Goal: Task Accomplishment & Management: Manage account settings

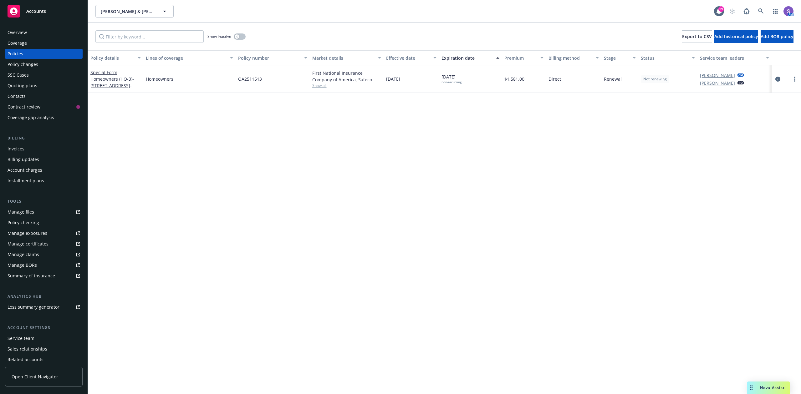
click at [763, 9] on icon at bounding box center [761, 11] width 6 height 6
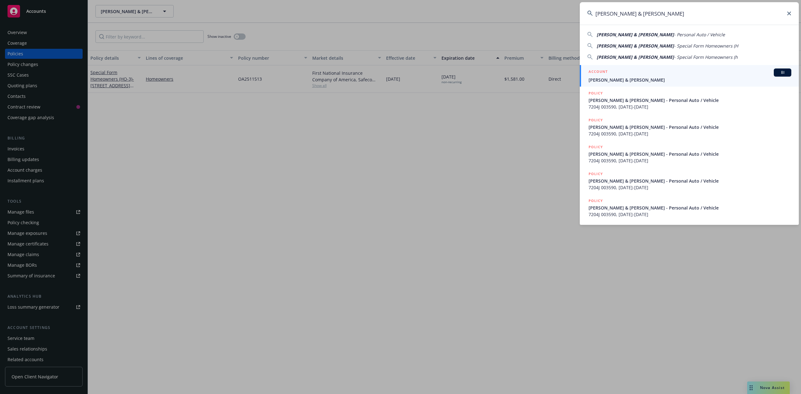
type input "[PERSON_NAME] & [PERSON_NAME]"
click at [608, 78] on span "[PERSON_NAME] & [PERSON_NAME]" at bounding box center [690, 80] width 203 height 7
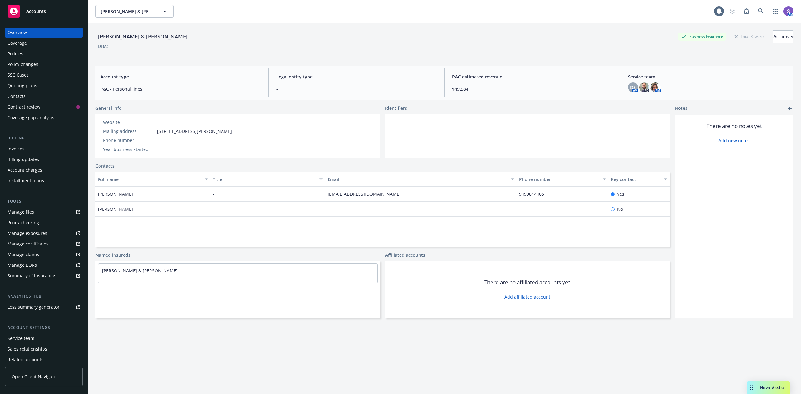
click at [17, 54] on div "Policies" at bounding box center [16, 54] width 16 height 10
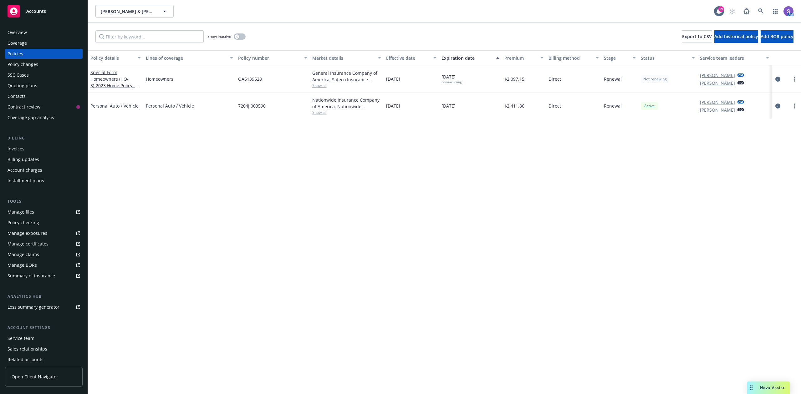
drag, startPoint x: 468, startPoint y: 106, endPoint x: 443, endPoint y: 106, distance: 26.0
click at [443, 106] on div "[DATE]" at bounding box center [470, 106] width 63 height 26
click at [761, 13] on icon at bounding box center [761, 11] width 6 height 6
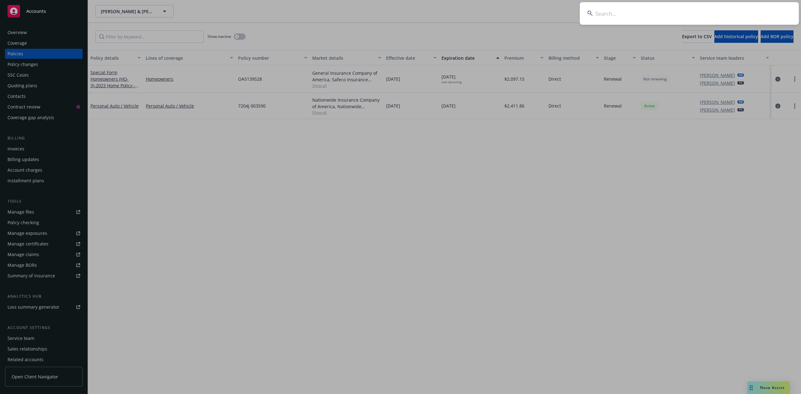
click at [650, 10] on input at bounding box center [689, 13] width 219 height 23
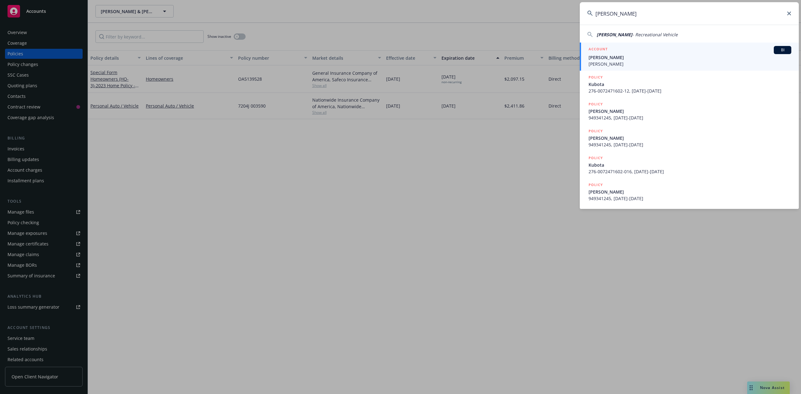
type input "[PERSON_NAME]"
click at [618, 55] on span "[PERSON_NAME]" at bounding box center [690, 57] width 203 height 7
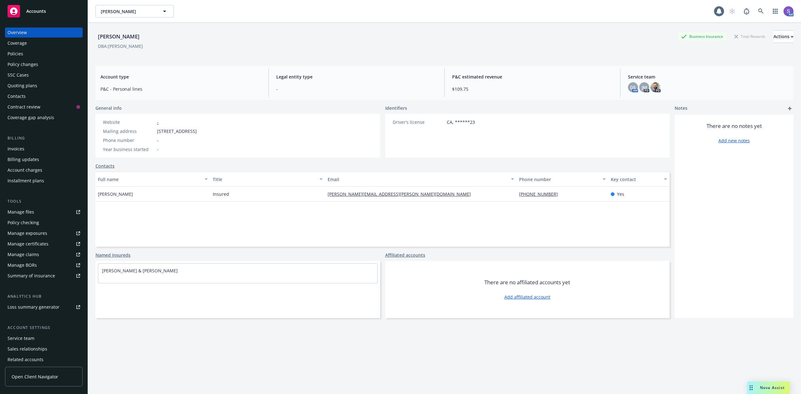
click at [18, 51] on div "Policies" at bounding box center [16, 54] width 16 height 10
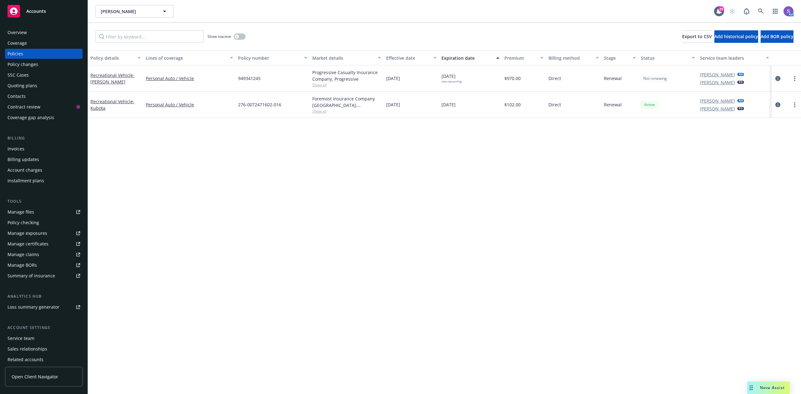
click at [777, 77] on icon "circleInformation" at bounding box center [777, 78] width 5 height 5
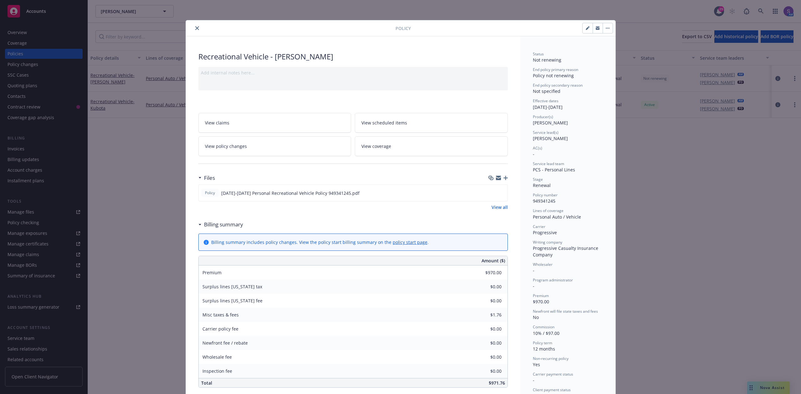
click at [151, 173] on div "Policy Recreational Vehicle - [PERSON_NAME] Add internal notes here... View cla…" at bounding box center [400, 197] width 801 height 394
click at [195, 29] on icon "close" at bounding box center [197, 28] width 4 height 4
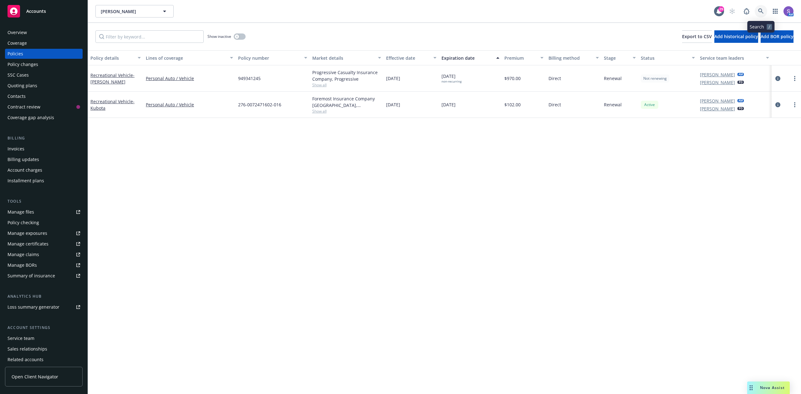
click at [760, 9] on icon at bounding box center [761, 11] width 6 height 6
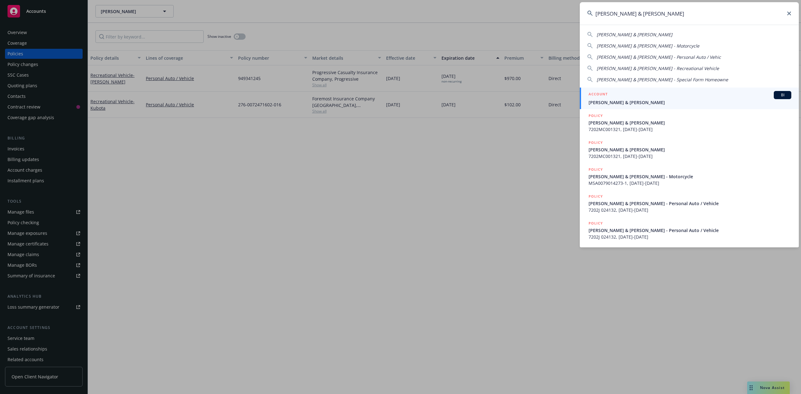
type input "[PERSON_NAME] & [PERSON_NAME]"
click at [620, 97] on div "ACCOUNT BI" at bounding box center [690, 95] width 203 height 8
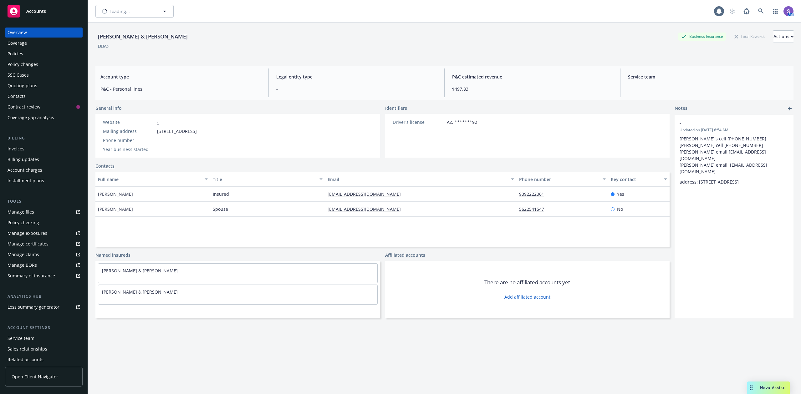
click at [16, 54] on div "Policies" at bounding box center [16, 54] width 16 height 10
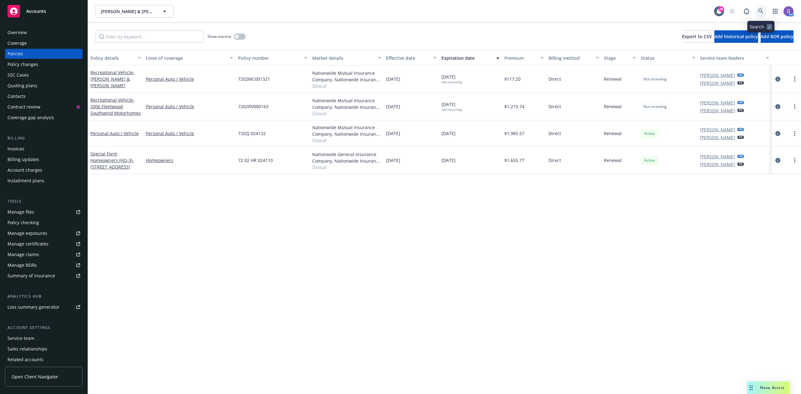
click at [760, 9] on icon at bounding box center [761, 11] width 6 height 6
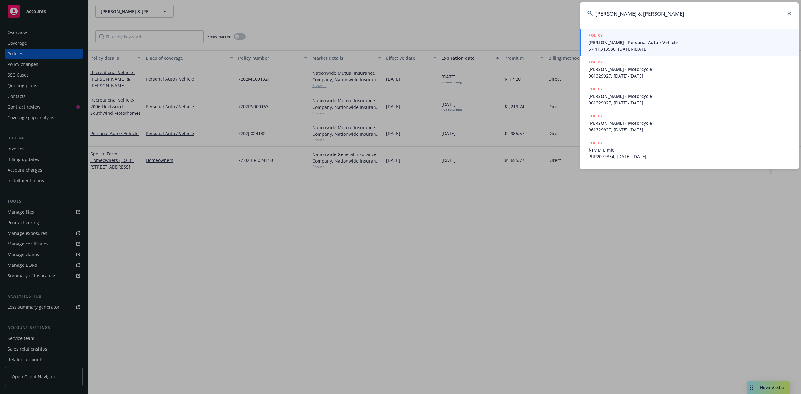
type input "[PERSON_NAME] & [PERSON_NAME]"
click at [626, 43] on span "[PERSON_NAME] - Personal Auto / Vehicle" at bounding box center [690, 42] width 203 height 7
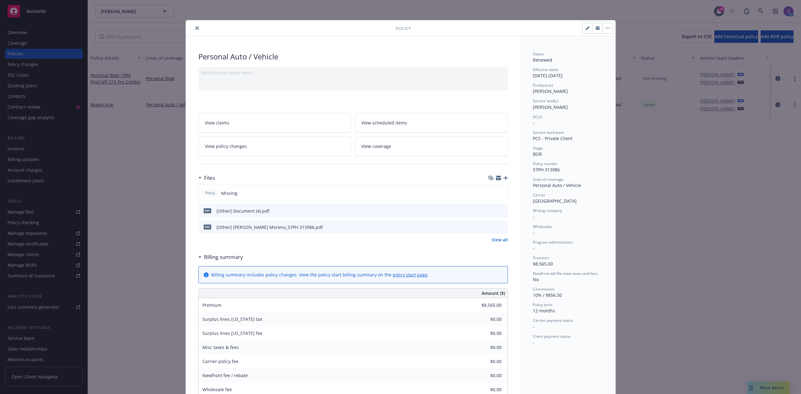
click at [197, 31] on div at bounding box center [291, 28] width 207 height 8
click at [195, 29] on icon "close" at bounding box center [197, 28] width 4 height 4
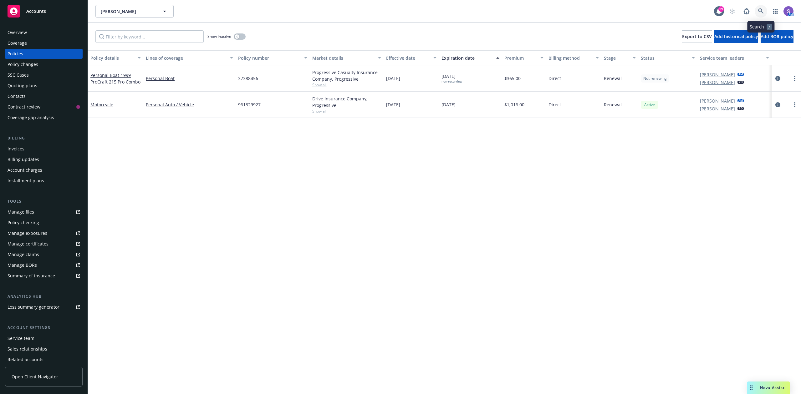
click at [759, 9] on icon at bounding box center [760, 10] width 5 height 5
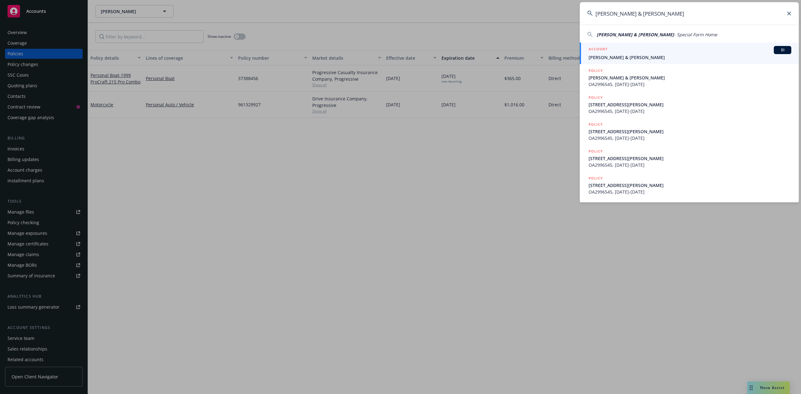
type input "[PERSON_NAME] & [PERSON_NAME]"
click at [618, 55] on span "[PERSON_NAME] & [PERSON_NAME]" at bounding box center [690, 57] width 203 height 7
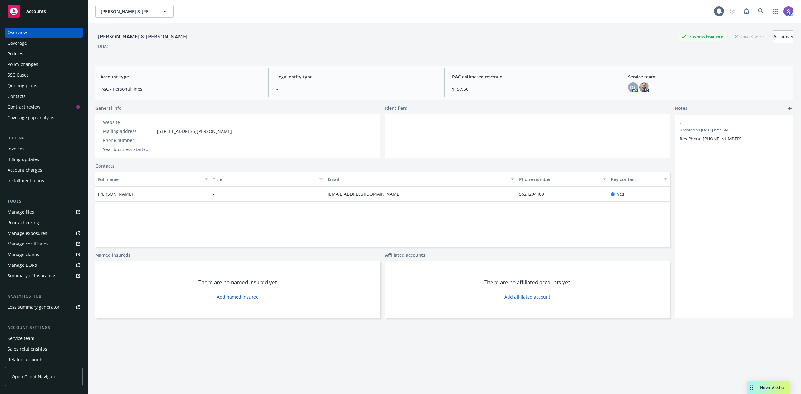
click at [27, 53] on div "Policies" at bounding box center [44, 54] width 73 height 10
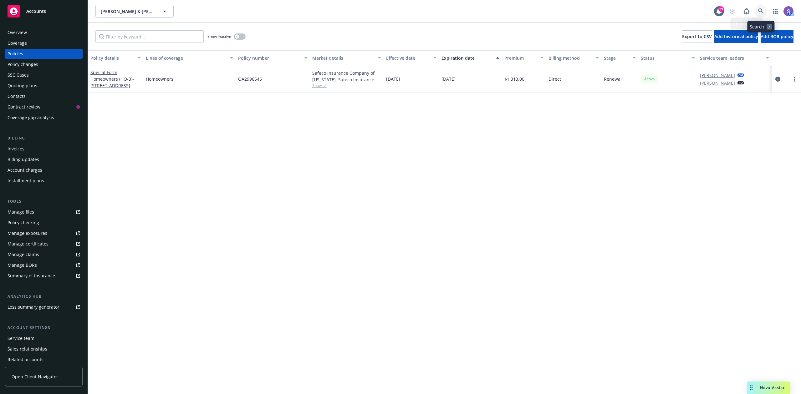
click at [760, 8] on link at bounding box center [761, 11] width 13 height 13
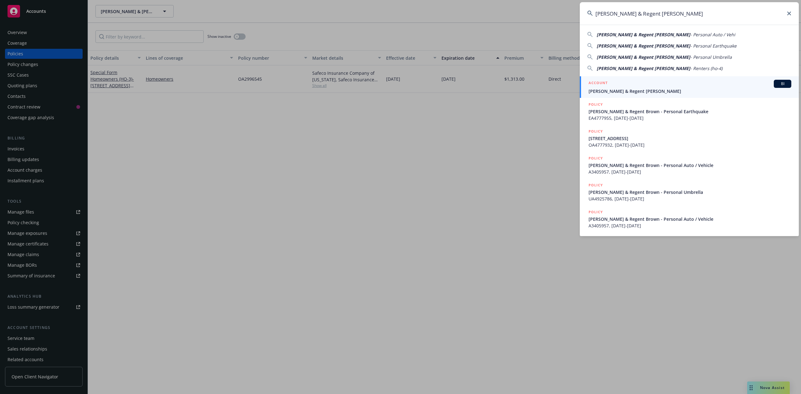
type input "[PERSON_NAME] & Regent [PERSON_NAME]"
click at [617, 89] on span "[PERSON_NAME] & Regent [PERSON_NAME]" at bounding box center [690, 91] width 203 height 7
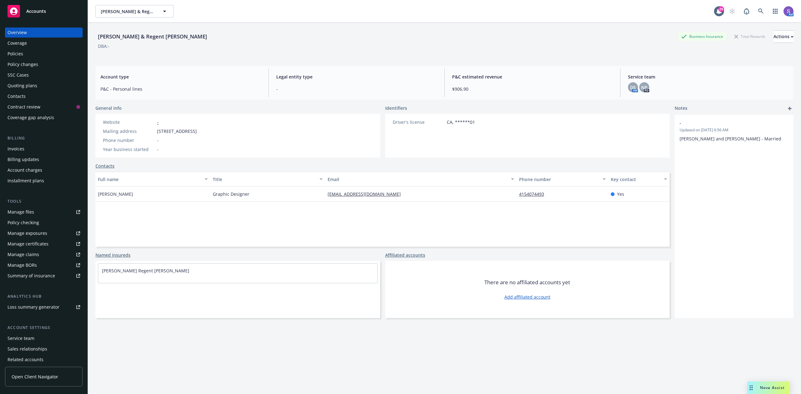
click at [21, 52] on div "Policies" at bounding box center [16, 54] width 16 height 10
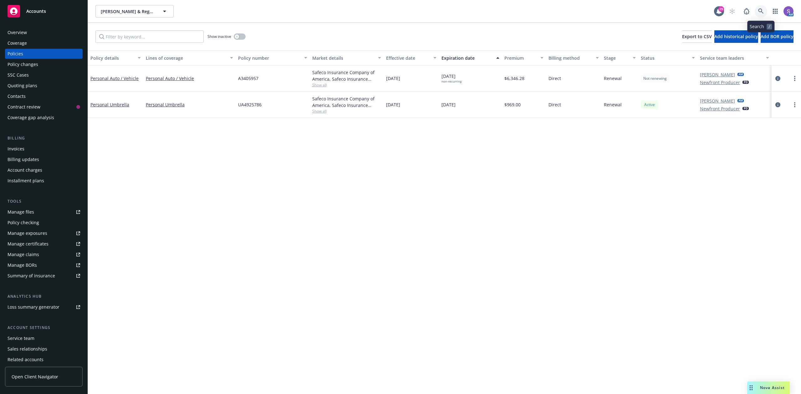
click at [760, 13] on icon at bounding box center [761, 11] width 6 height 6
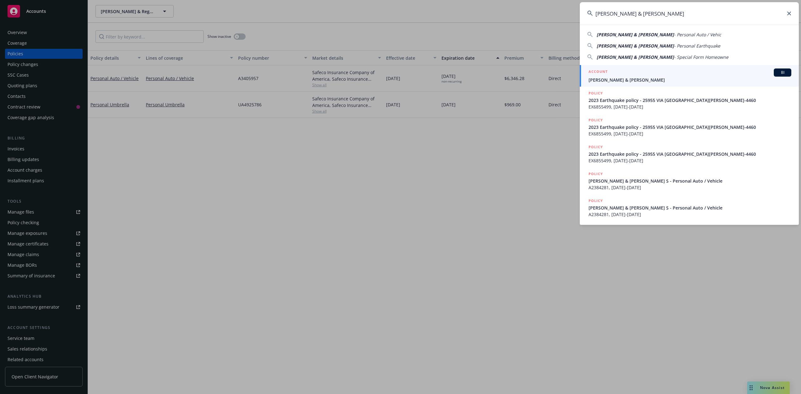
type input "[PERSON_NAME] & [PERSON_NAME]"
click at [604, 79] on span "[PERSON_NAME] & [PERSON_NAME]" at bounding box center [690, 80] width 203 height 7
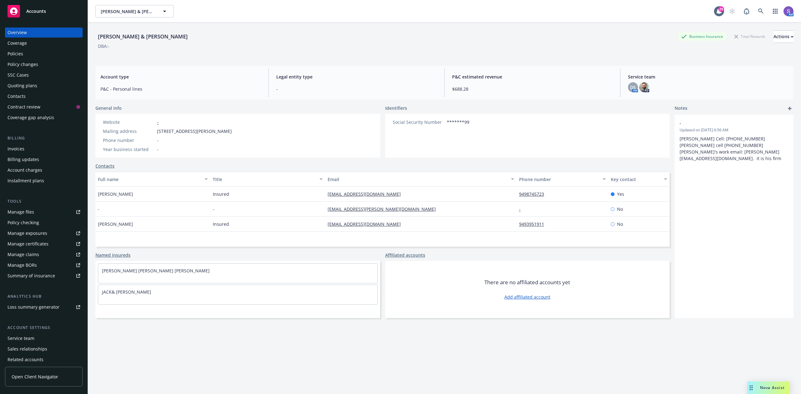
click at [10, 53] on div "Policies" at bounding box center [16, 54] width 16 height 10
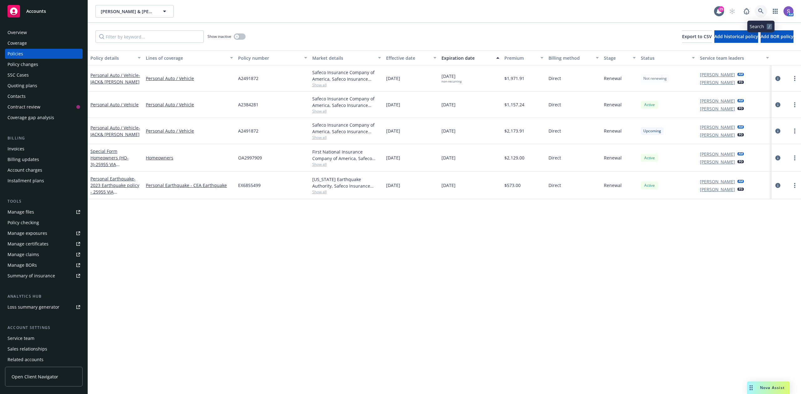
click at [762, 10] on icon at bounding box center [761, 11] width 6 height 6
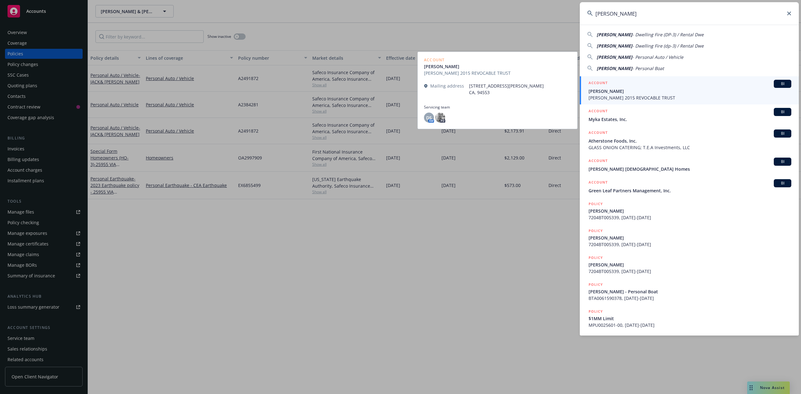
type input "[PERSON_NAME]"
click at [618, 91] on span "[PERSON_NAME]" at bounding box center [690, 91] width 203 height 7
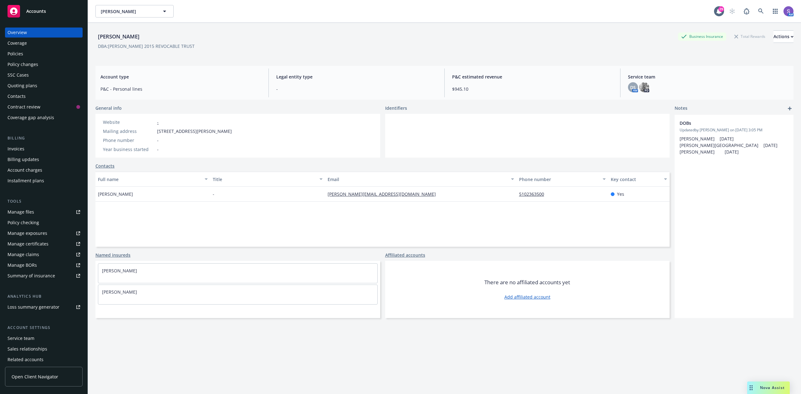
click at [15, 55] on div "Policies" at bounding box center [16, 54] width 16 height 10
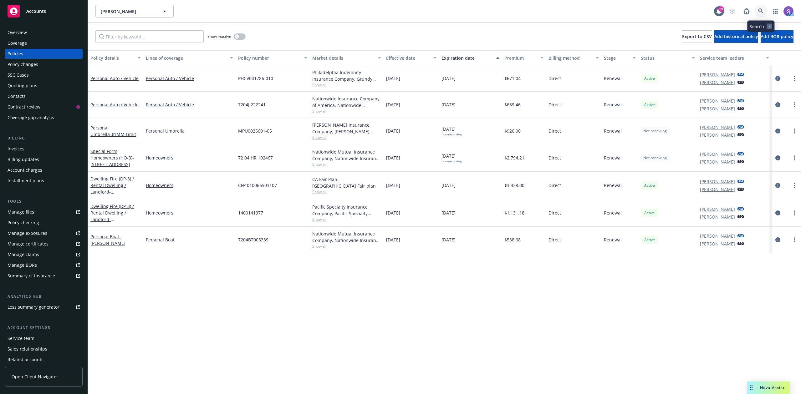
click at [759, 11] on icon at bounding box center [760, 10] width 5 height 5
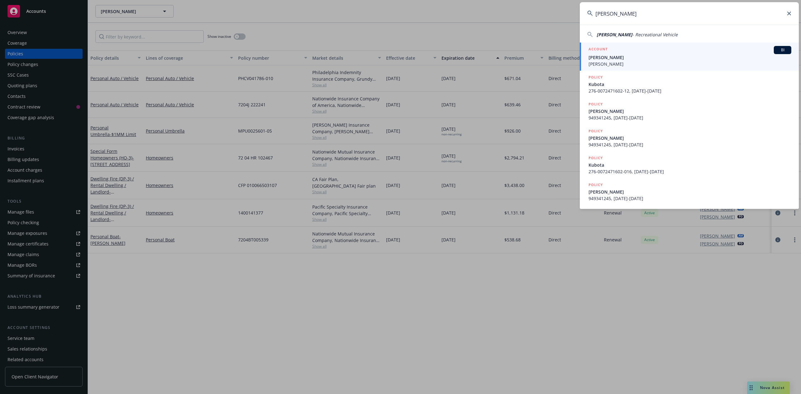
type input "[PERSON_NAME]"
click at [640, 55] on span "[PERSON_NAME]" at bounding box center [690, 57] width 203 height 7
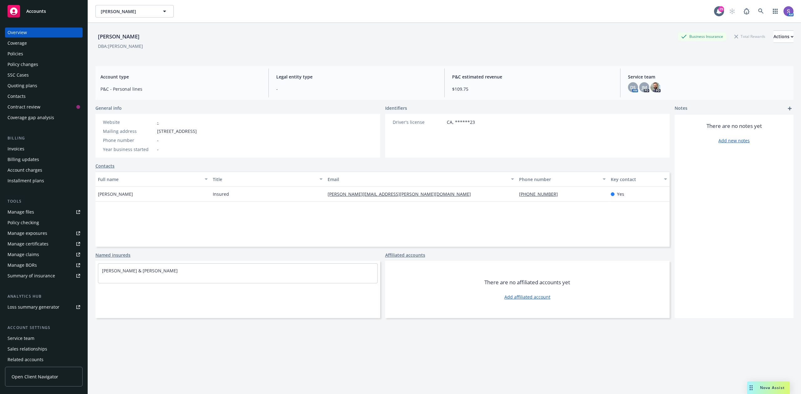
click at [19, 50] on div "Policies" at bounding box center [16, 54] width 16 height 10
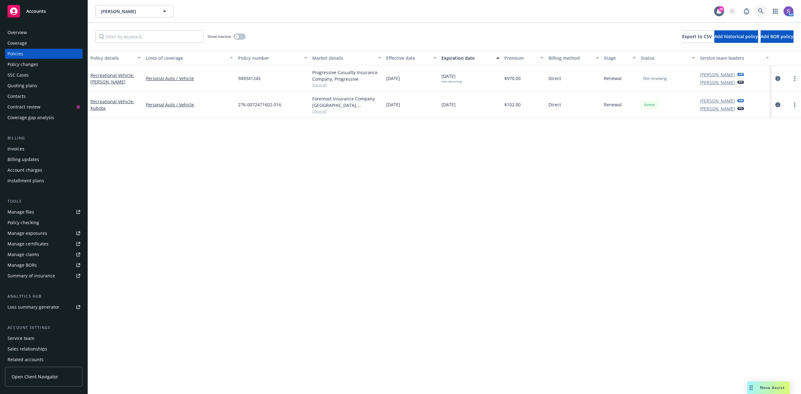
click at [755, 11] on link at bounding box center [761, 11] width 13 height 13
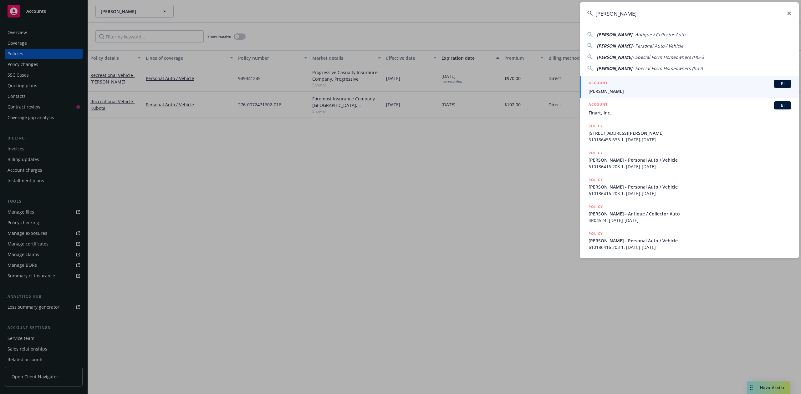
type input "[PERSON_NAME]"
click at [606, 90] on span "[PERSON_NAME]" at bounding box center [690, 91] width 203 height 7
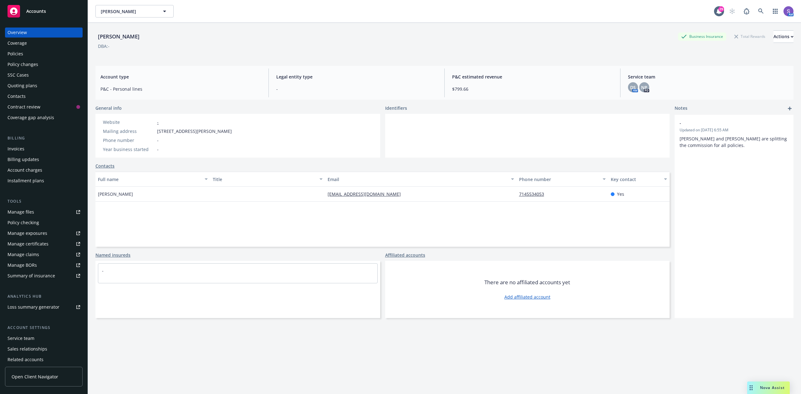
click at [16, 54] on div "Policies" at bounding box center [16, 54] width 16 height 10
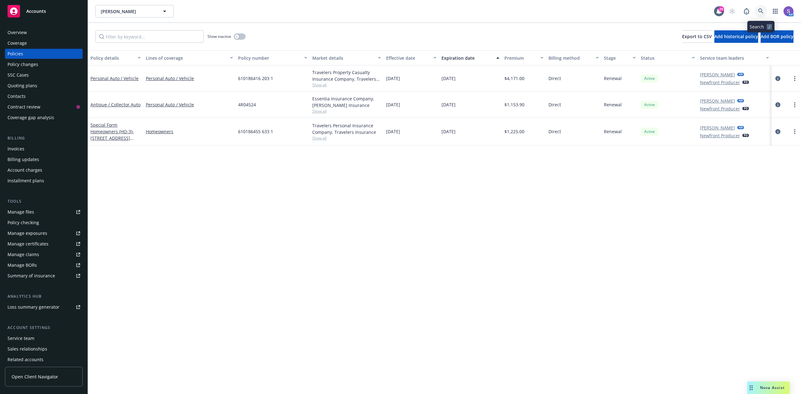
click at [760, 10] on icon at bounding box center [761, 11] width 6 height 6
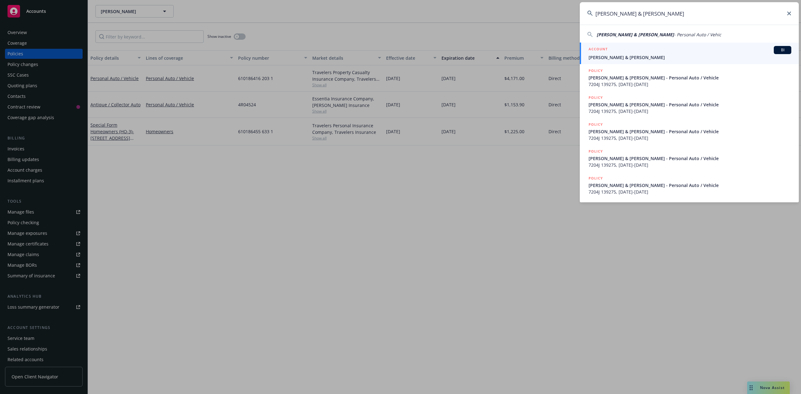
type input "[PERSON_NAME] & [PERSON_NAME]"
click at [630, 52] on div "ACCOUNT BI" at bounding box center [690, 50] width 203 height 8
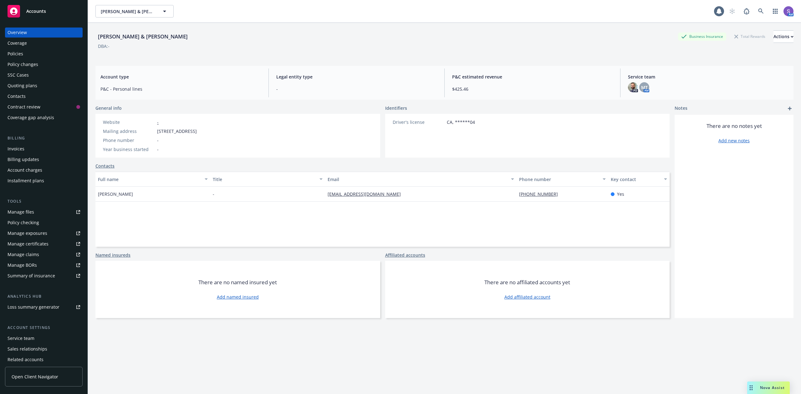
click at [17, 54] on div "Policies" at bounding box center [16, 54] width 16 height 10
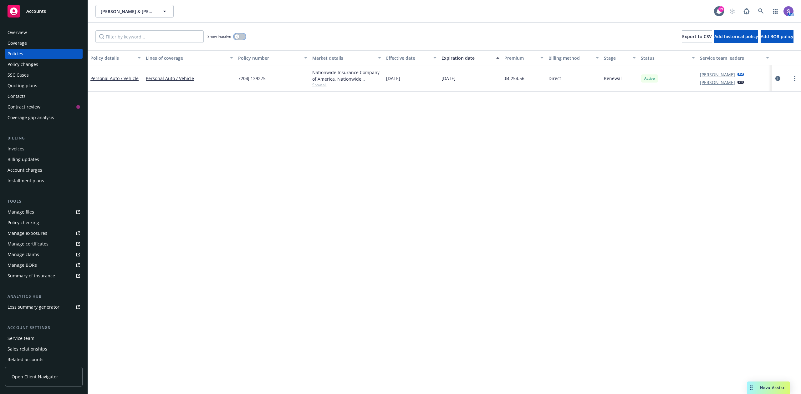
click at [241, 38] on button "button" at bounding box center [240, 36] width 12 height 6
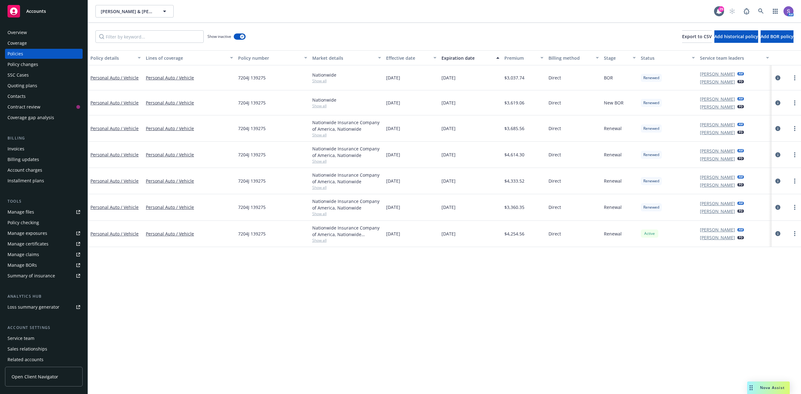
drag, startPoint x: 388, startPoint y: 235, endPoint x: 414, endPoint y: 235, distance: 26.3
click at [414, 235] on div "[DATE]" at bounding box center [411, 234] width 55 height 26
drag, startPoint x: 479, startPoint y: 238, endPoint x: 386, endPoint y: 237, distance: 93.6
click at [386, 237] on div "Personal Auto / Vehicle Personal Auto / Vehicle 7204J 139275 Nationwide Insuran…" at bounding box center [444, 234] width 713 height 26
click at [759, 11] on icon at bounding box center [760, 10] width 5 height 5
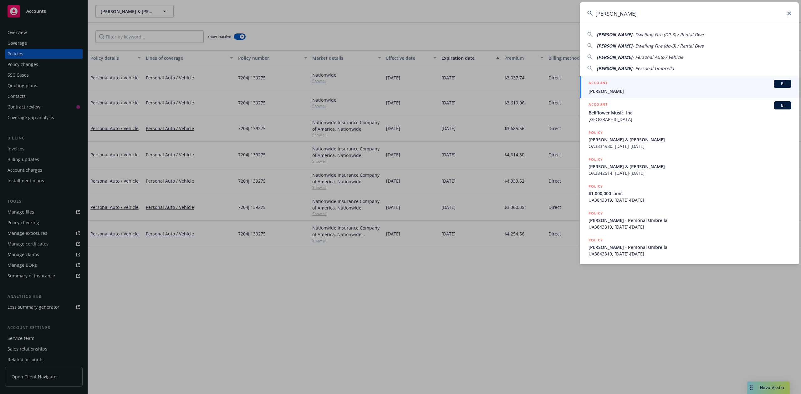
type input "[PERSON_NAME]"
click at [617, 85] on div "ACCOUNT BI" at bounding box center [690, 84] width 203 height 8
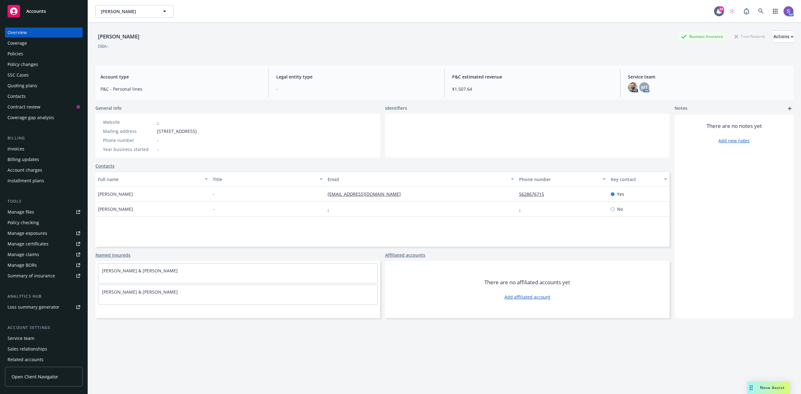
click at [16, 53] on div "Policies" at bounding box center [16, 54] width 16 height 10
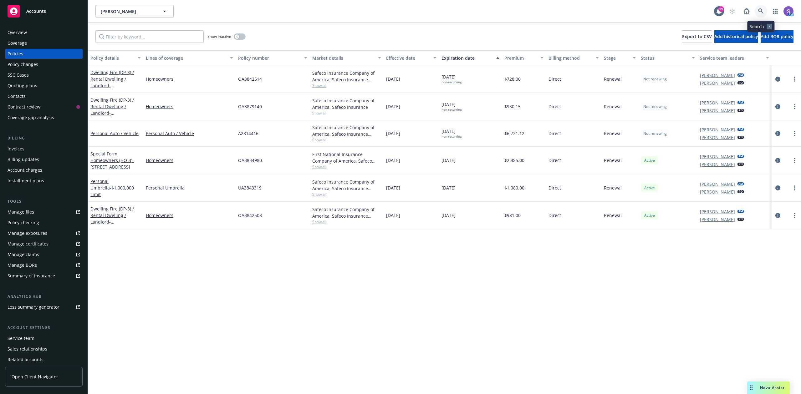
click at [762, 11] on icon at bounding box center [760, 10] width 5 height 5
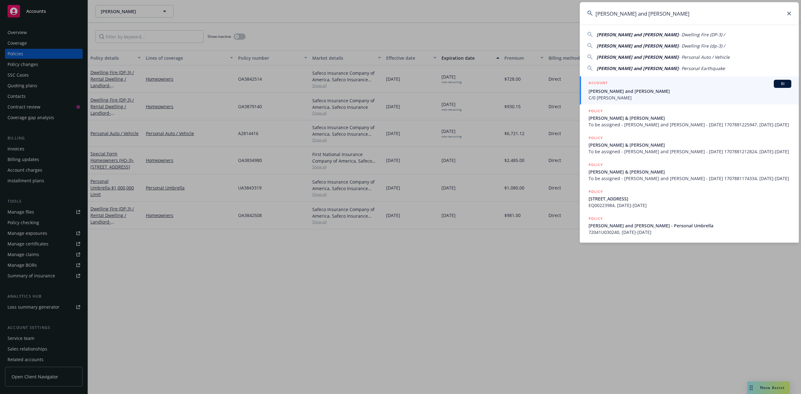
type input "[PERSON_NAME] and [PERSON_NAME]"
click at [608, 95] on span "C/0 [PERSON_NAME]" at bounding box center [690, 98] width 203 height 7
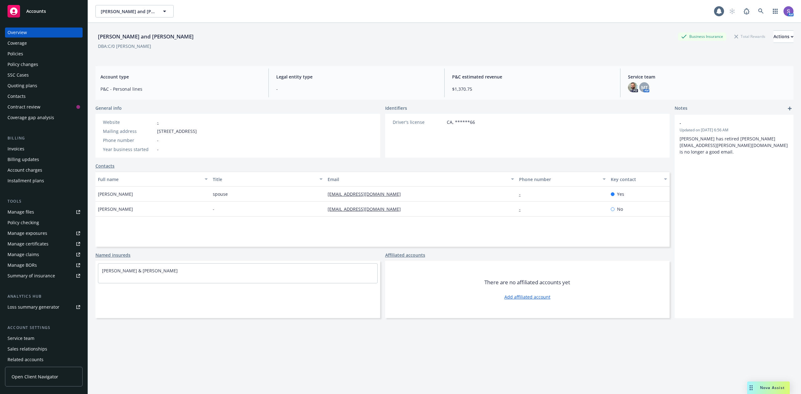
click at [18, 53] on div "Policies" at bounding box center [16, 54] width 16 height 10
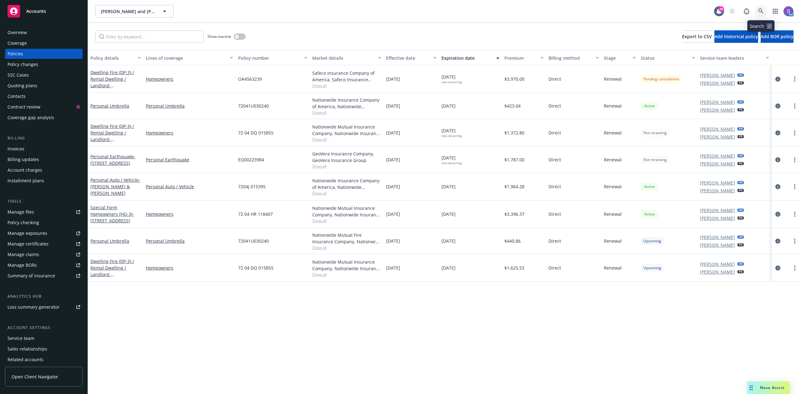
click at [762, 9] on icon at bounding box center [761, 11] width 6 height 6
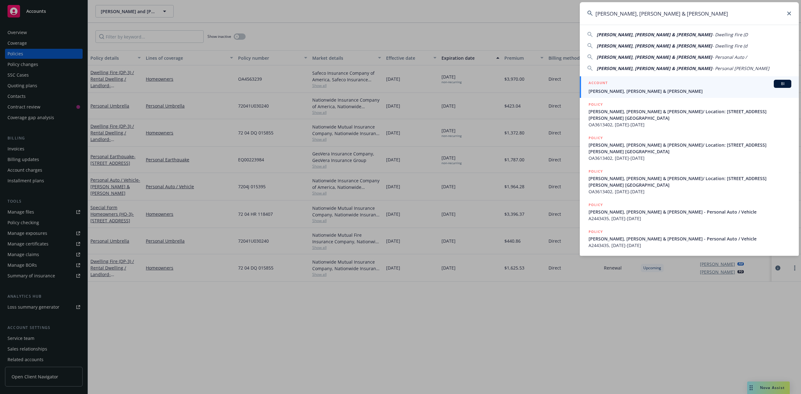
type input "[PERSON_NAME], [PERSON_NAME] & [PERSON_NAME]"
click at [624, 88] on span "[PERSON_NAME], [PERSON_NAME] & [PERSON_NAME]" at bounding box center [690, 91] width 203 height 7
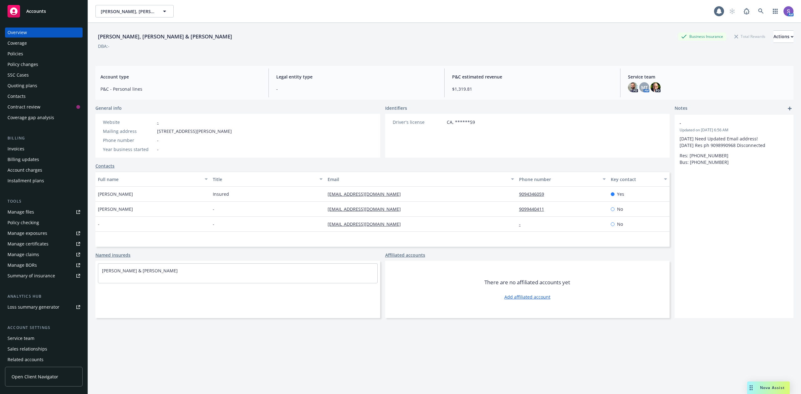
click at [11, 54] on div "Policies" at bounding box center [16, 54] width 16 height 10
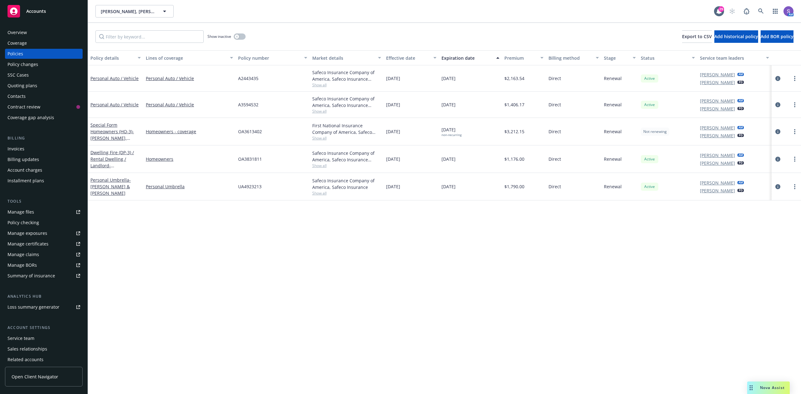
drag, startPoint x: 440, startPoint y: 106, endPoint x: 468, endPoint y: 107, distance: 27.5
click at [468, 107] on div "[DATE]" at bounding box center [470, 105] width 63 height 26
copy span "[DATE]"
click at [762, 12] on icon at bounding box center [760, 10] width 5 height 5
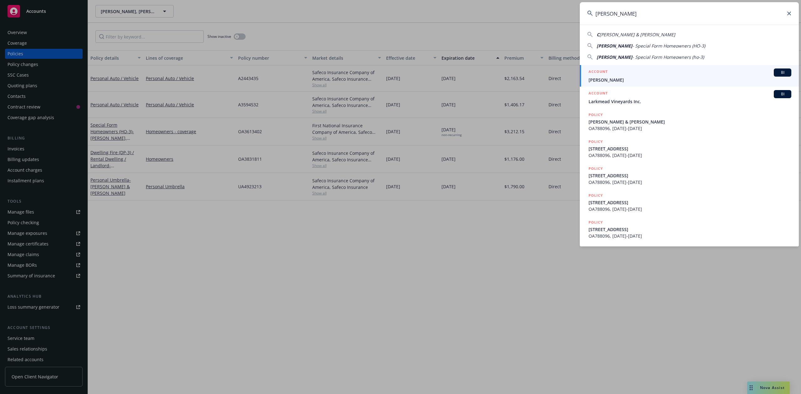
type input "[PERSON_NAME]"
click at [607, 71] on h5 "ACCOUNT" at bounding box center [598, 73] width 19 height 8
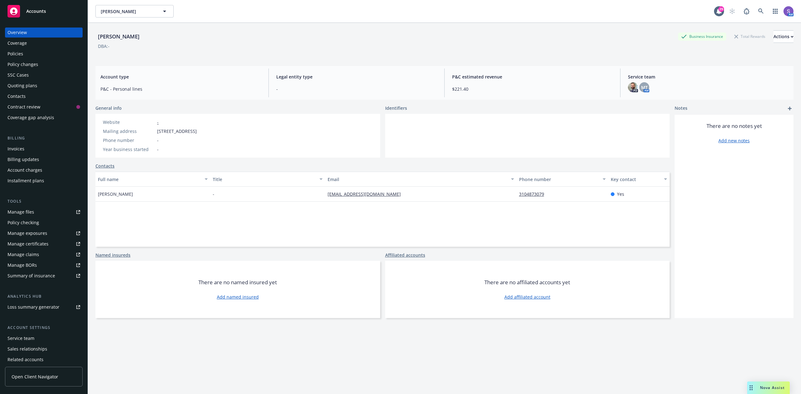
click at [10, 53] on div "Policies" at bounding box center [16, 54] width 16 height 10
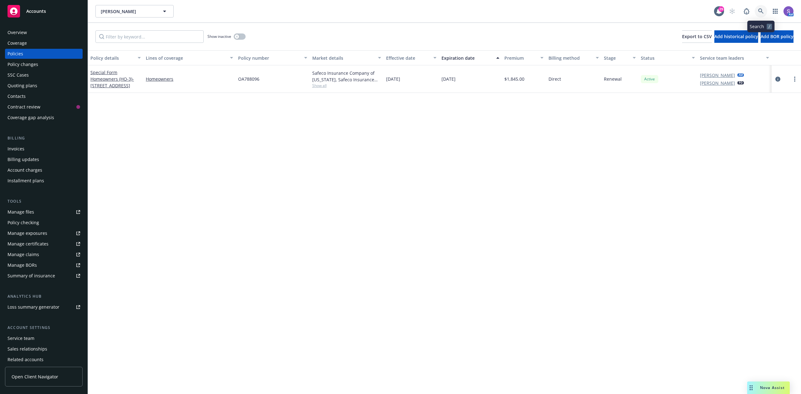
click at [760, 12] on icon at bounding box center [760, 10] width 5 height 5
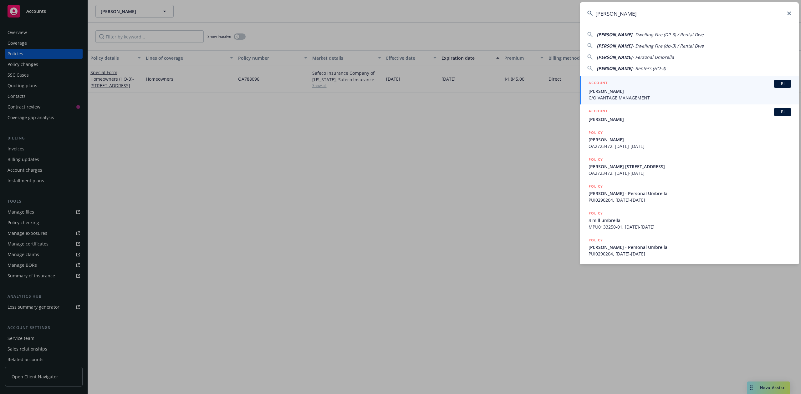
type input "[PERSON_NAME]"
click at [626, 90] on span "[PERSON_NAME]" at bounding box center [690, 91] width 203 height 7
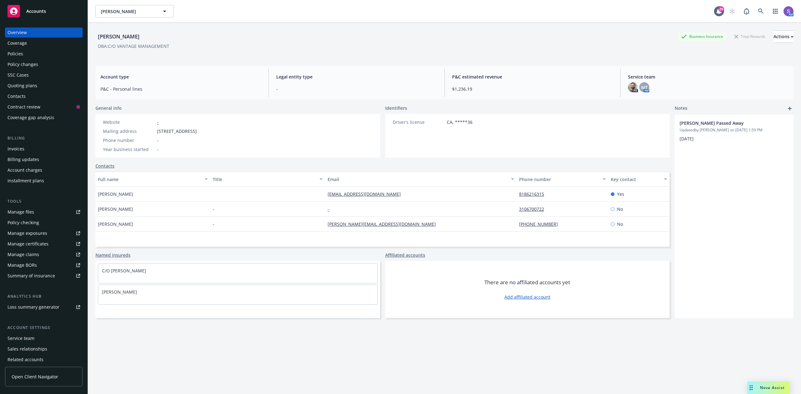
click at [19, 53] on div "Policies" at bounding box center [16, 54] width 16 height 10
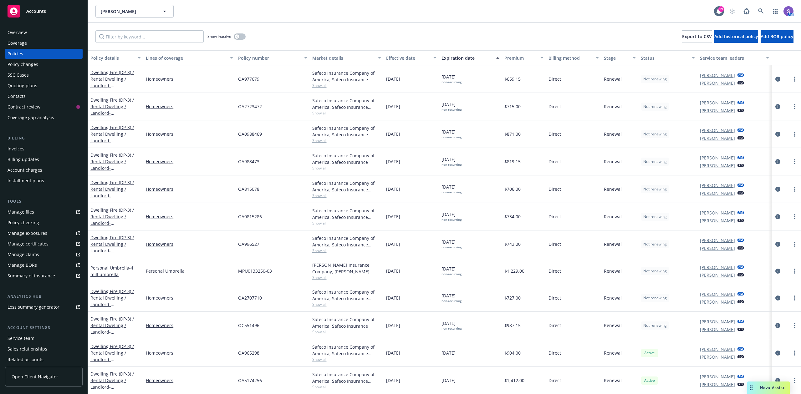
scroll to position [2, 0]
click at [761, 11] on icon at bounding box center [760, 10] width 5 height 5
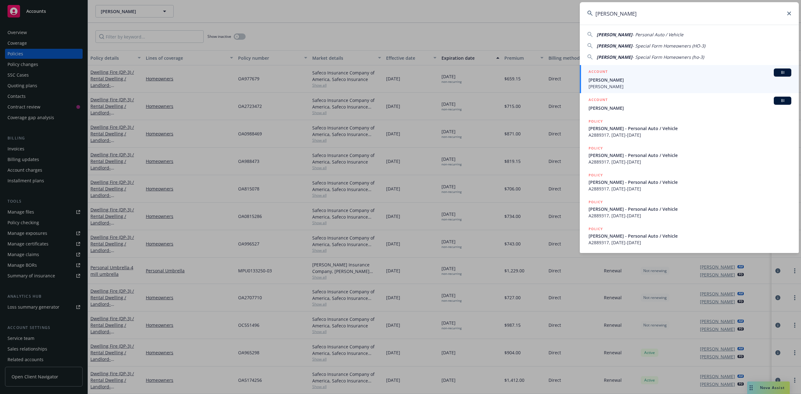
type input "[PERSON_NAME]"
click at [620, 76] on div "ACCOUNT BI" at bounding box center [690, 73] width 203 height 8
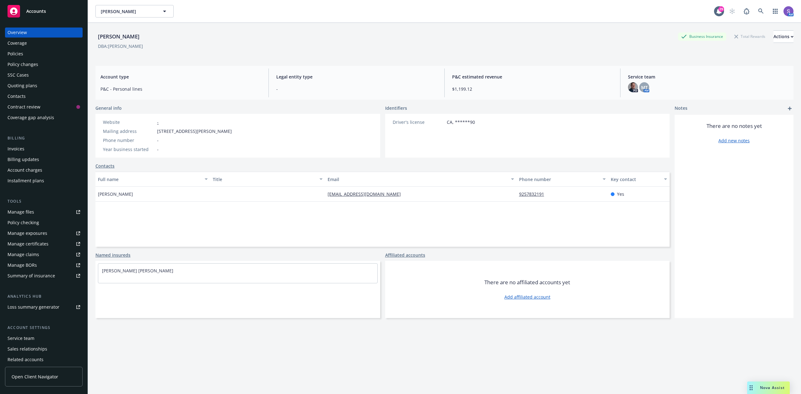
click at [11, 54] on div "Policies" at bounding box center [16, 54] width 16 height 10
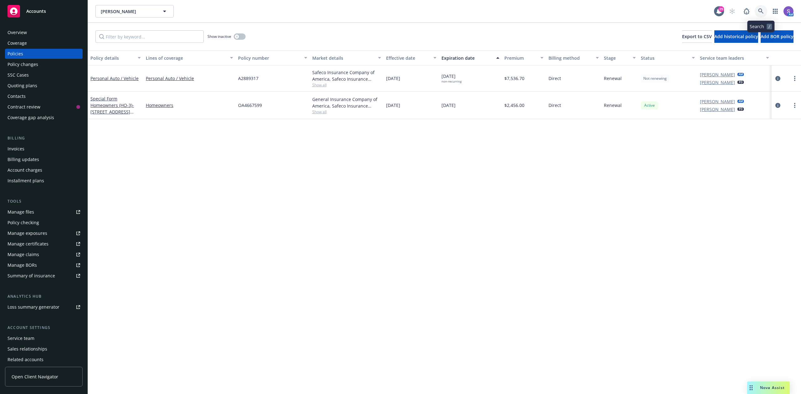
click at [761, 9] on icon at bounding box center [760, 10] width 5 height 5
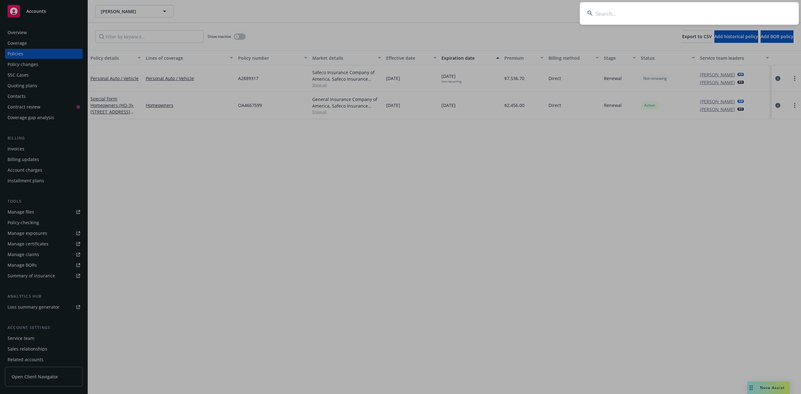
type input "[PERSON_NAME]"
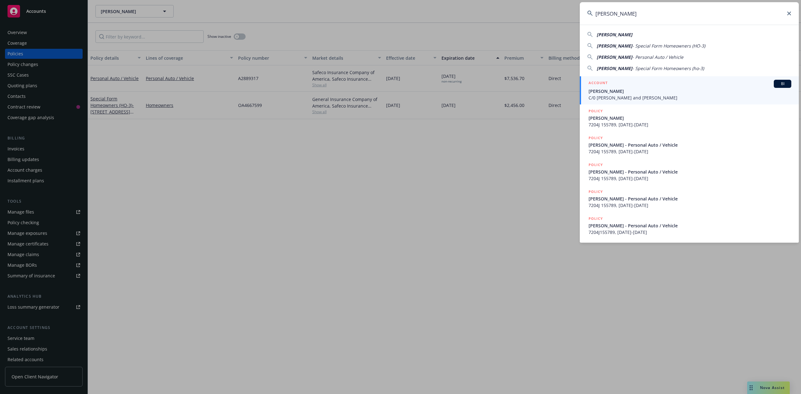
click at [612, 87] on div "ACCOUNT BI" at bounding box center [690, 84] width 203 height 8
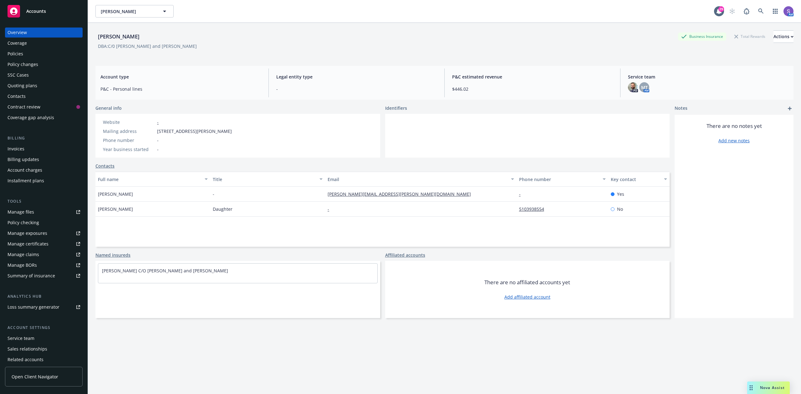
click at [14, 53] on div "Policies" at bounding box center [16, 54] width 16 height 10
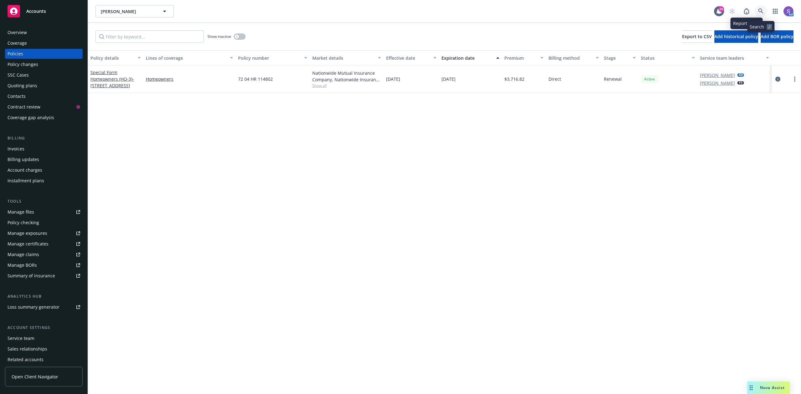
click at [758, 11] on icon at bounding box center [761, 11] width 6 height 6
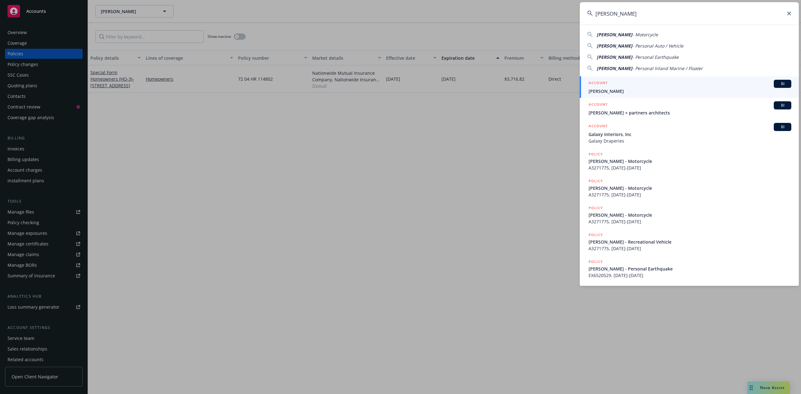
type input "[PERSON_NAME]"
click at [607, 88] on span "[PERSON_NAME]" at bounding box center [690, 91] width 203 height 7
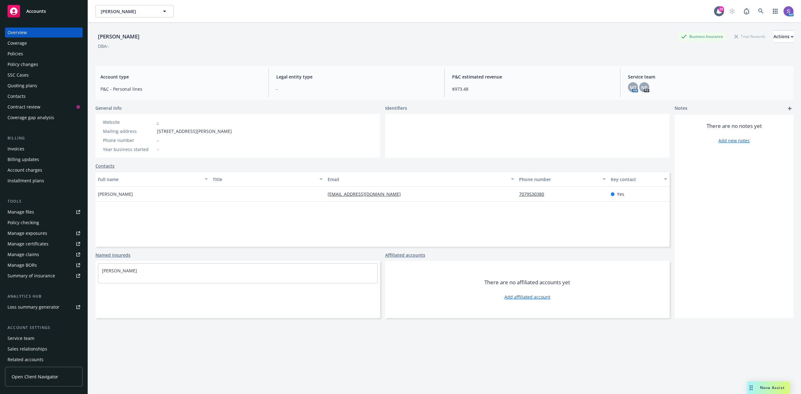
click at [18, 53] on div "Policies" at bounding box center [16, 54] width 16 height 10
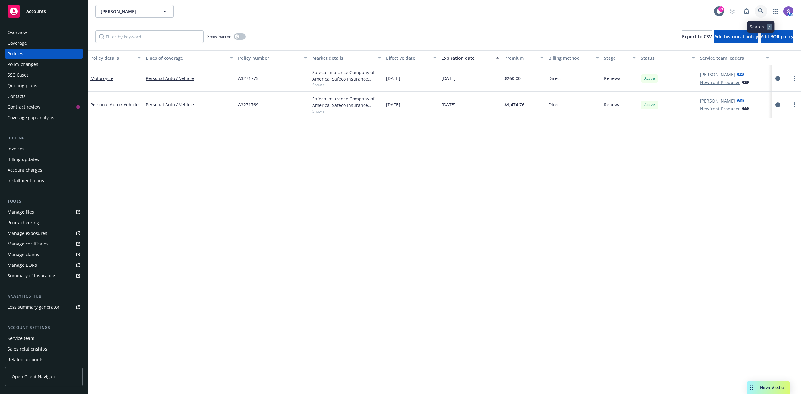
click at [760, 11] on icon at bounding box center [761, 11] width 6 height 6
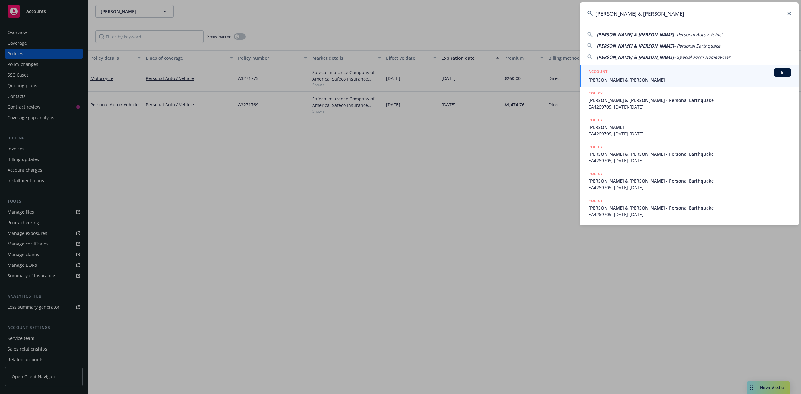
type input "[PERSON_NAME] & [PERSON_NAME]"
click at [621, 81] on span "[PERSON_NAME] & [PERSON_NAME]" at bounding box center [690, 80] width 203 height 7
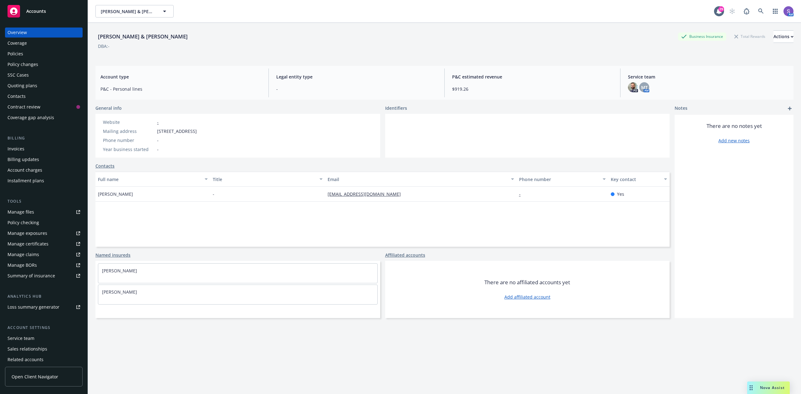
click at [20, 54] on div "Policies" at bounding box center [16, 54] width 16 height 10
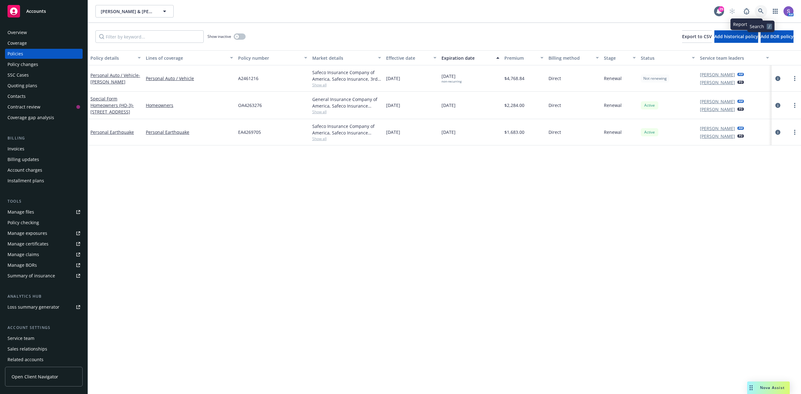
click at [759, 12] on icon at bounding box center [761, 11] width 6 height 6
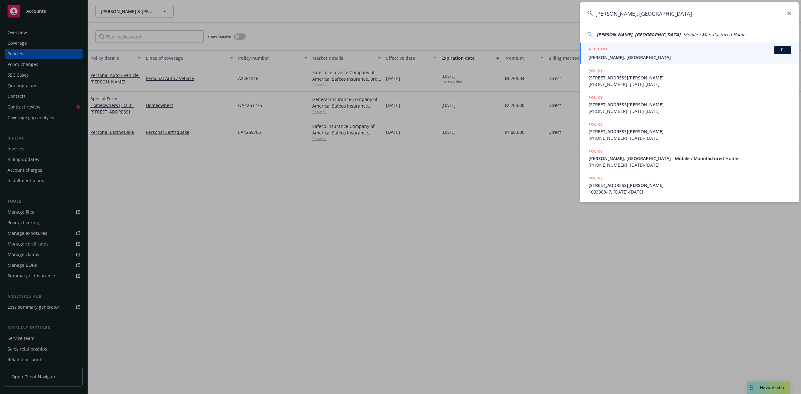
type input "[PERSON_NAME], [GEOGRAPHIC_DATA]"
click at [607, 55] on span "[PERSON_NAME], [GEOGRAPHIC_DATA]" at bounding box center [690, 57] width 203 height 7
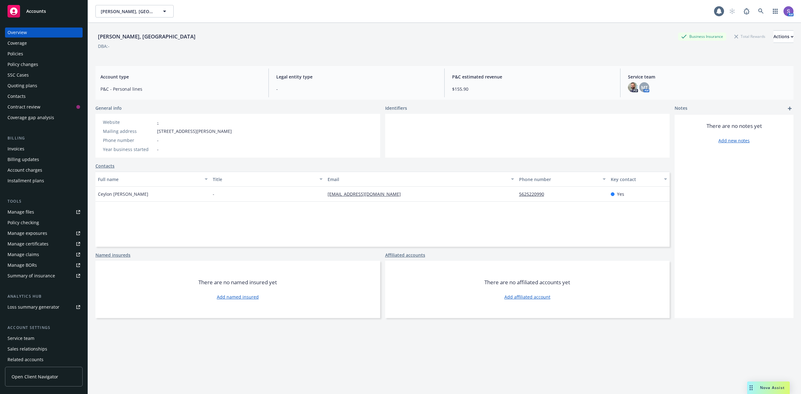
click at [18, 56] on div "Policies" at bounding box center [16, 54] width 16 height 10
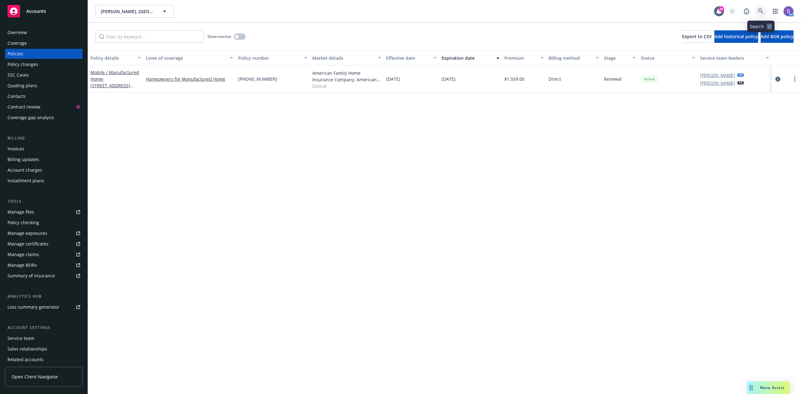
click at [760, 13] on link at bounding box center [761, 11] width 13 height 13
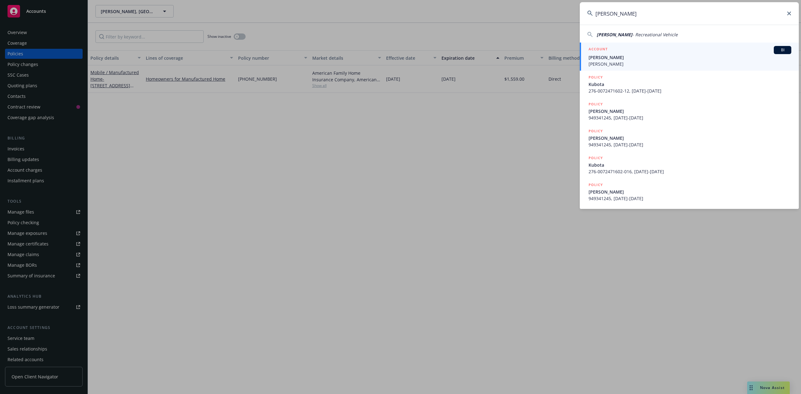
type input "[PERSON_NAME]"
click at [612, 62] on span "[PERSON_NAME]" at bounding box center [690, 64] width 203 height 7
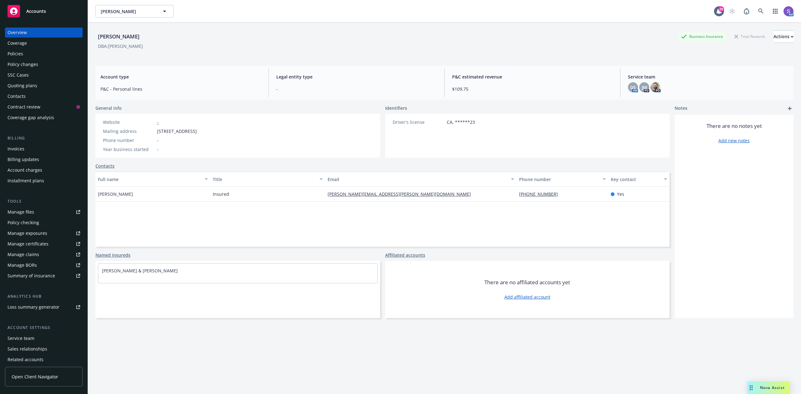
click at [16, 56] on div "Policies" at bounding box center [16, 54] width 16 height 10
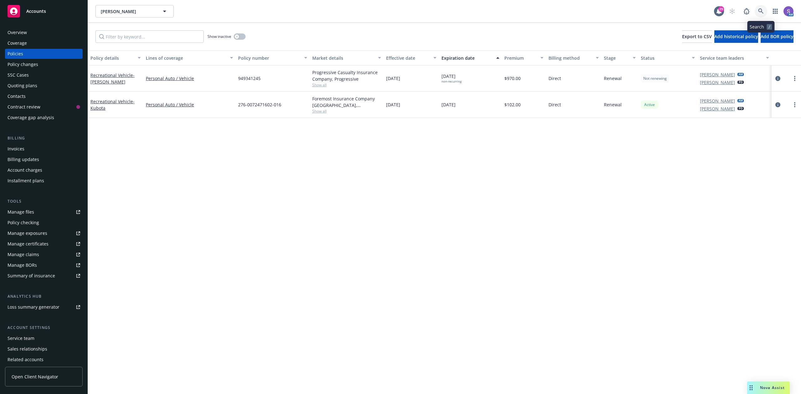
click at [760, 10] on icon at bounding box center [761, 11] width 6 height 6
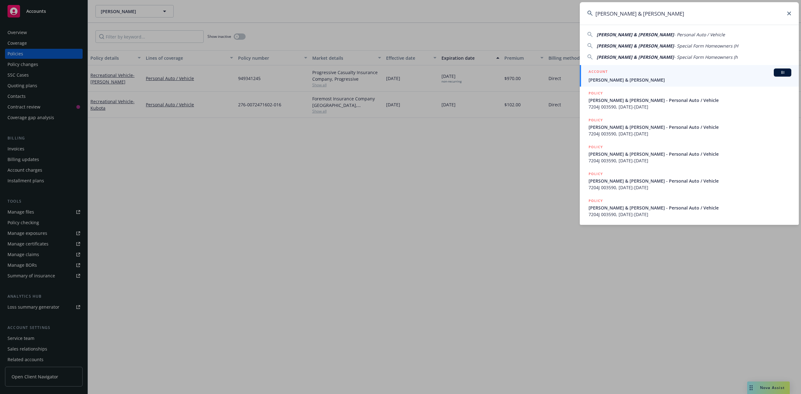
type input "[PERSON_NAME] & [PERSON_NAME]"
click at [653, 81] on span "[PERSON_NAME] & [PERSON_NAME]" at bounding box center [690, 80] width 203 height 7
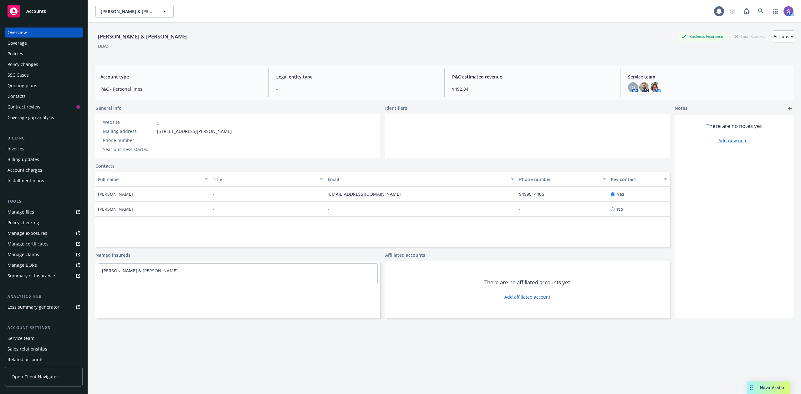
click at [22, 56] on div "Policies" at bounding box center [16, 54] width 16 height 10
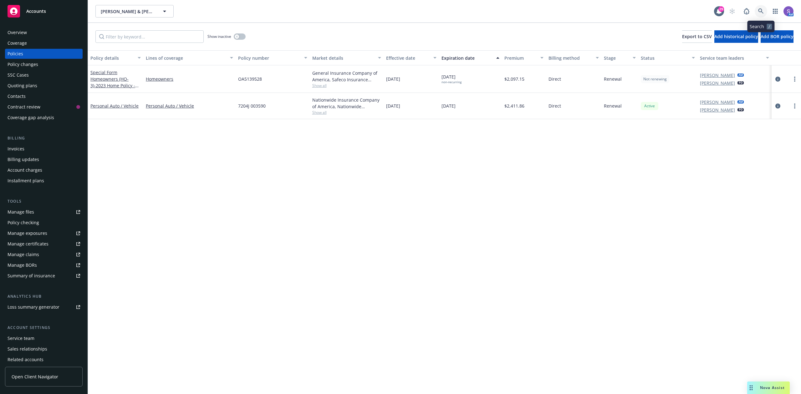
click at [759, 11] on icon at bounding box center [761, 11] width 6 height 6
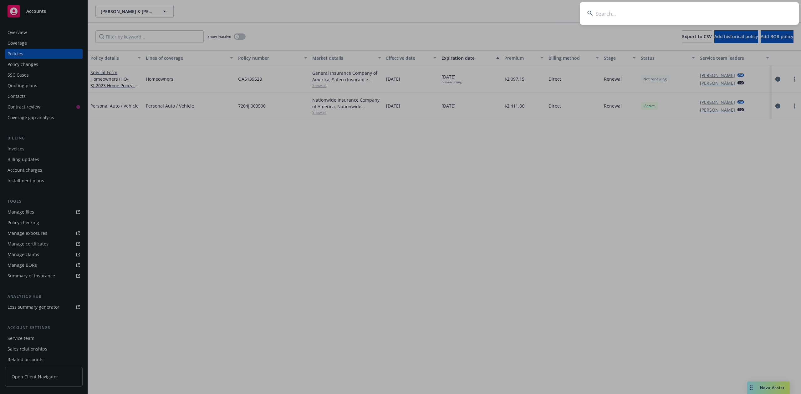
click at [630, 17] on input at bounding box center [689, 13] width 219 height 23
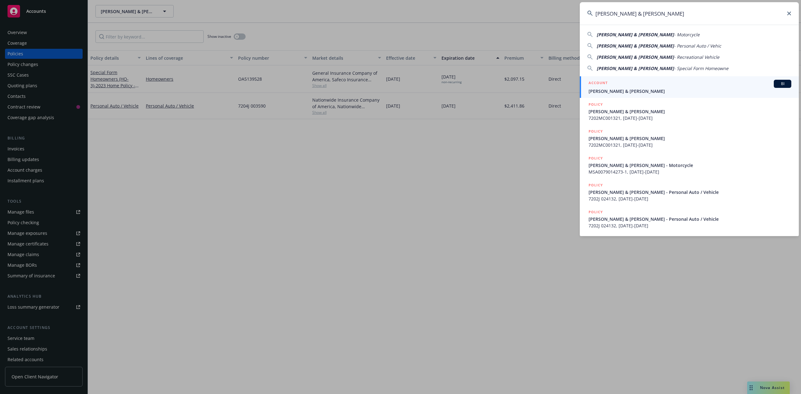
type input "[PERSON_NAME] & [PERSON_NAME]"
click at [600, 83] on h5 "ACCOUNT" at bounding box center [598, 84] width 19 height 8
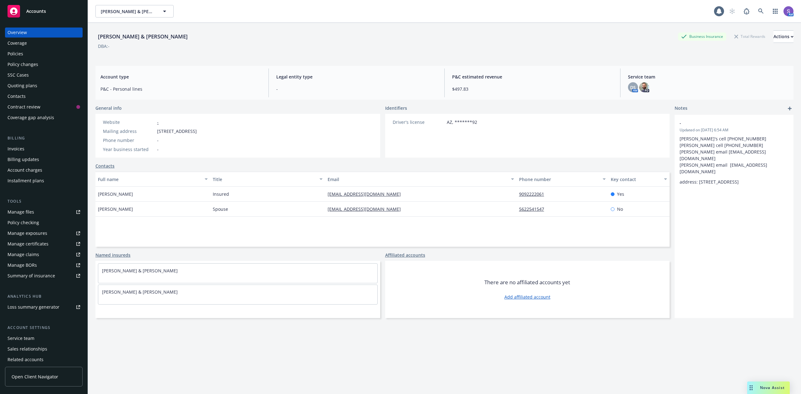
click at [23, 50] on div "Policies" at bounding box center [44, 54] width 73 height 10
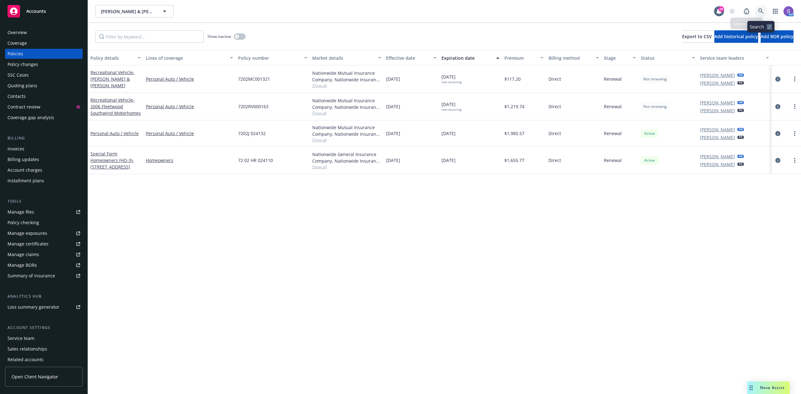
click at [758, 10] on link at bounding box center [761, 11] width 13 height 13
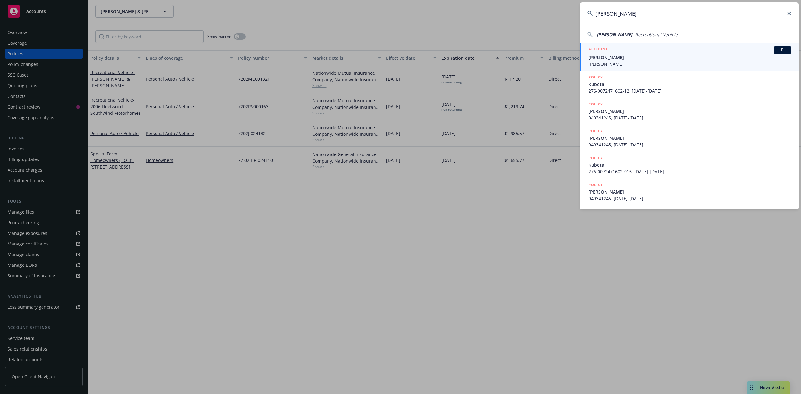
type input "[PERSON_NAME]"
click at [614, 54] on div "ACCOUNT BI" at bounding box center [690, 50] width 203 height 8
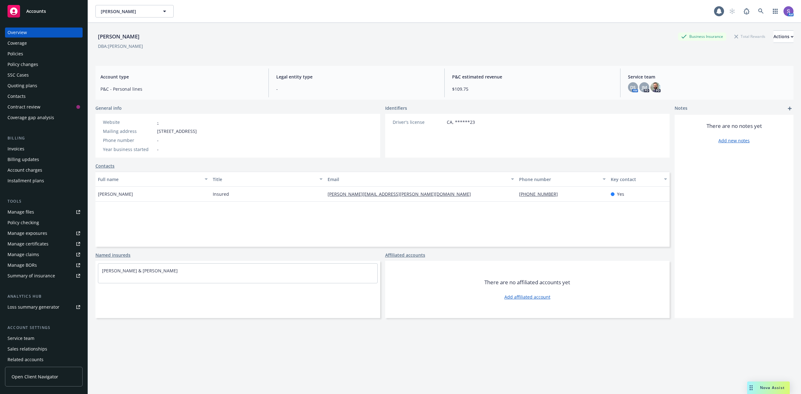
click at [25, 55] on div "Policies" at bounding box center [44, 54] width 73 height 10
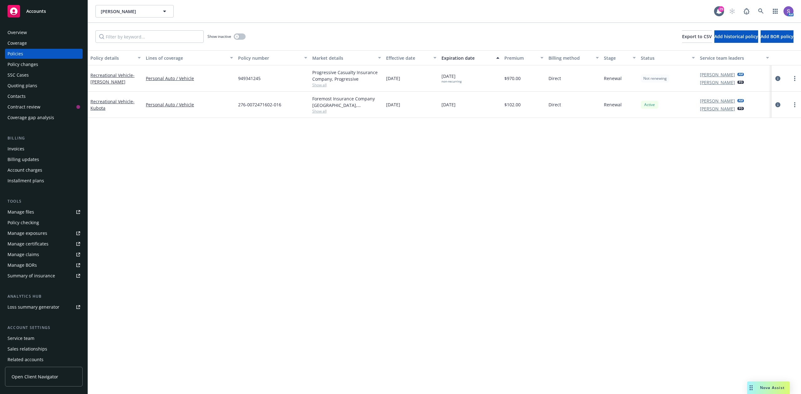
click at [196, 255] on div "Policy details Lines of coverage Policy number Market details Effective date Ex…" at bounding box center [444, 222] width 713 height 344
click at [402, 347] on div "Policy details Lines of coverage Policy number Market details Effective date Ex…" at bounding box center [444, 222] width 713 height 344
